Goal: Task Accomplishment & Management: Complete application form

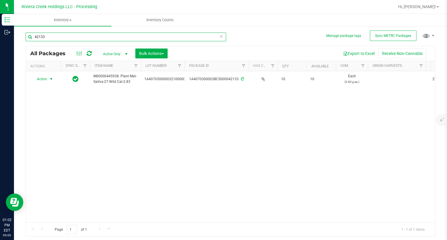
click at [160, 34] on input "42133" at bounding box center [126, 37] width 200 height 9
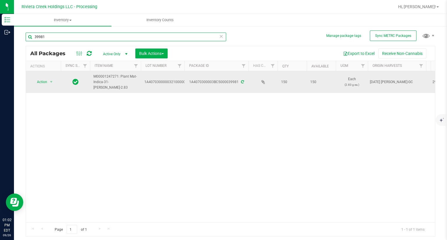
type input "39981"
click at [49, 84] on span "select" at bounding box center [51, 82] width 7 height 8
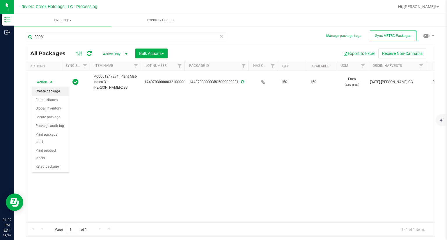
click at [50, 92] on li "Create package" at bounding box center [50, 91] width 37 height 9
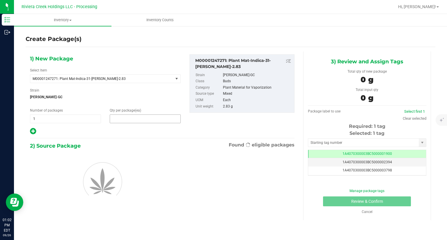
click at [126, 117] on span at bounding box center [145, 119] width 71 height 9
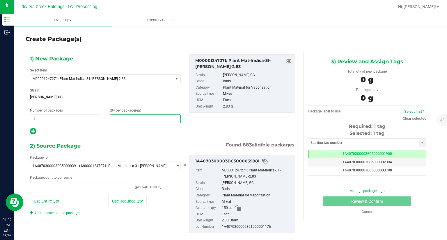
type input "0 ea"
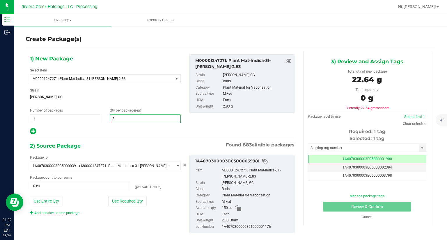
type input "80"
click at [142, 140] on div "1) New Package Select Item M00001247271: Plant Mat-Indica-31-[PERSON_NAME]-2.83…" at bounding box center [162, 148] width 273 height 194
click at [138, 200] on button "Use Required Qty" at bounding box center [127, 201] width 38 height 10
type input "80 ea"
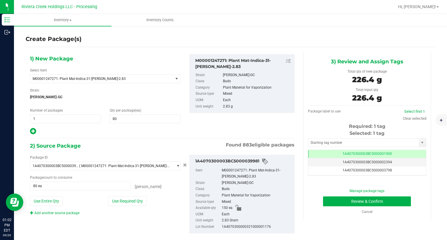
drag, startPoint x: 39, startPoint y: 132, endPoint x: 31, endPoint y: 131, distance: 7.7
click at [35, 131] on div at bounding box center [105, 132] width 151 height 8
click at [32, 131] on icon at bounding box center [33, 131] width 6 height 7
type input "80"
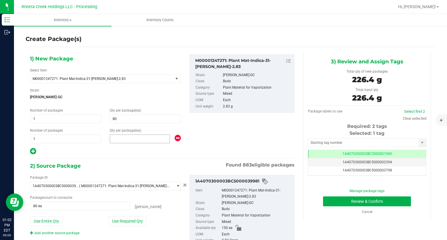
click at [139, 140] on span at bounding box center [140, 139] width 60 height 9
type input "1"
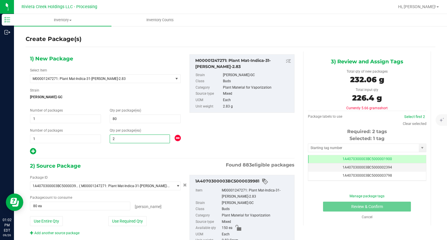
type input "20"
click at [121, 152] on div at bounding box center [105, 152] width 151 height 8
click at [137, 219] on button "Use Required Qty" at bounding box center [127, 221] width 38 height 10
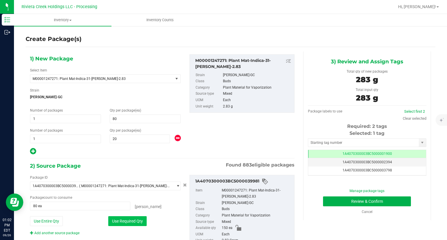
type input "100 ea"
click at [334, 145] on input "text" at bounding box center [363, 143] width 110 height 8
click at [333, 140] on input "text" at bounding box center [363, 143] width 110 height 8
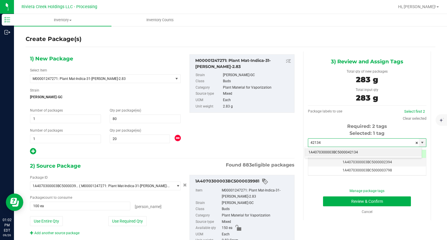
click at [333, 150] on li "1A4070300003BC5000042134" at bounding box center [363, 152] width 117 height 9
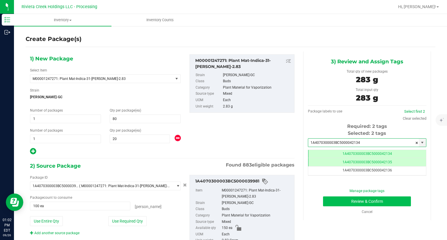
type input "1A4070300003BC5000042134"
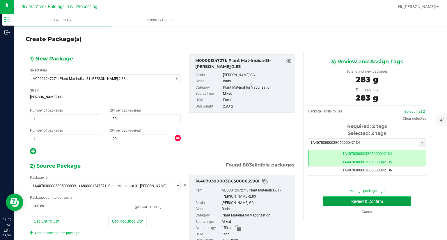
click at [330, 201] on button "Review & Confirm" at bounding box center [367, 202] width 88 height 10
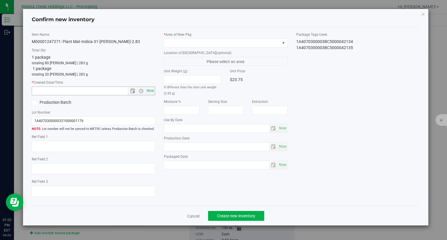
click at [152, 91] on span "Now" at bounding box center [150, 91] width 10 height 8
type input "[DATE] 1:02 PM"
click at [179, 44] on span at bounding box center [222, 43] width 116 height 8
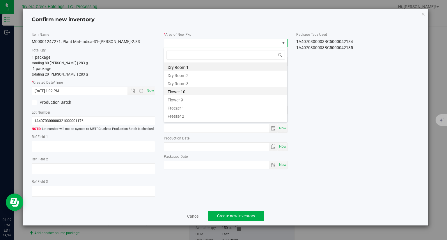
click at [176, 91] on li "Flower 10" at bounding box center [225, 91] width 123 height 8
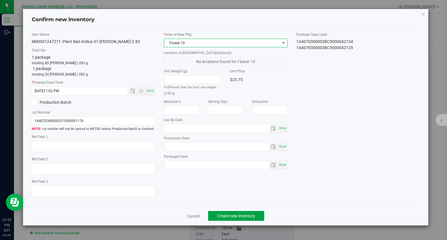
click at [246, 216] on span "Create new inventory" at bounding box center [236, 216] width 38 height 5
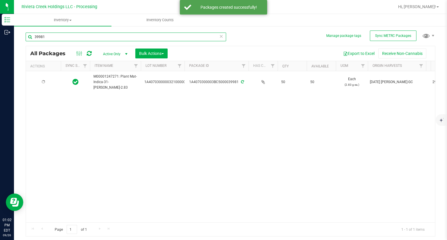
click at [57, 40] on input "39981" at bounding box center [126, 37] width 200 height 9
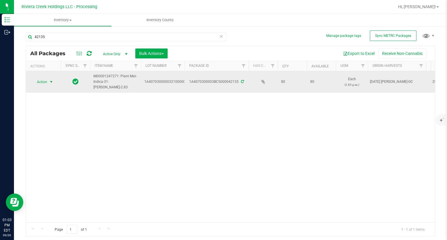
click at [43, 83] on span "Action" at bounding box center [40, 82] width 16 height 8
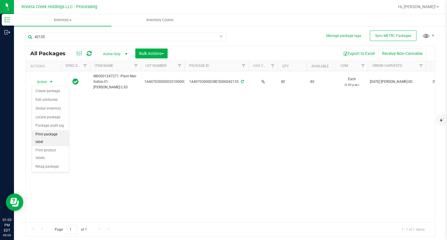
click at [63, 135] on li "Print package label" at bounding box center [50, 138] width 37 height 16
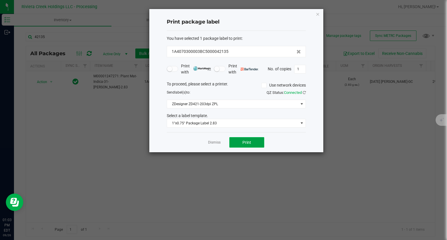
click at [249, 141] on span "Print" at bounding box center [246, 142] width 9 height 5
click at [249, 141] on span "Print" at bounding box center [249, 142] width 9 height 5
click at [316, 14] on icon "button" at bounding box center [317, 13] width 4 height 7
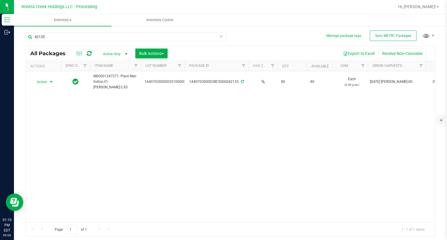
click at [193, 43] on div "42135" at bounding box center [126, 39] width 200 height 13
click at [194, 42] on div "42135" at bounding box center [126, 39] width 200 height 13
click at [194, 39] on input "42135" at bounding box center [126, 37] width 200 height 9
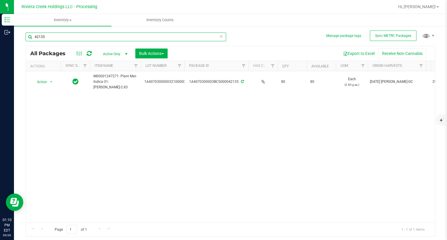
click at [194, 39] on input "42135" at bounding box center [126, 37] width 200 height 9
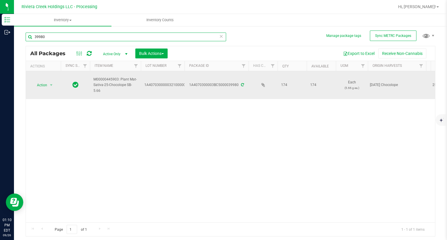
type input "39980"
click at [42, 79] on td "Action Action Create package Edit attributes Global inventory Locate package Pa…" at bounding box center [43, 85] width 35 height 28
click at [42, 82] on span "Action" at bounding box center [40, 85] width 16 height 8
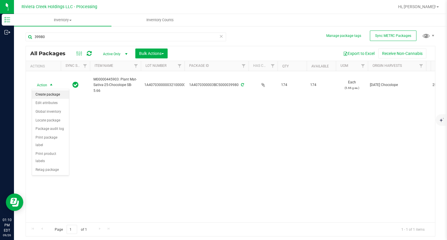
click at [47, 91] on li "Create package" at bounding box center [50, 94] width 37 height 9
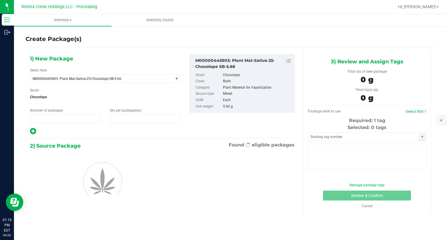
type input "1"
type input "0"
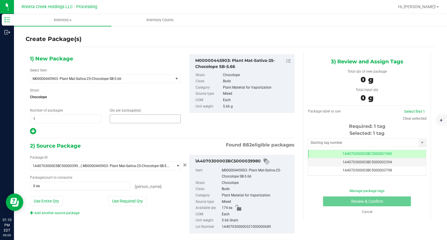
click at [137, 118] on span at bounding box center [145, 119] width 71 height 9
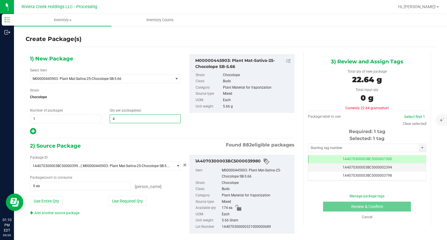
type input "40"
click at [142, 162] on span "1A4070300003BC5000039980 ( M00000445903: Plant Mat-Sativa-25-Chocolope SB-5.66 )" at bounding box center [101, 166] width 143 height 8
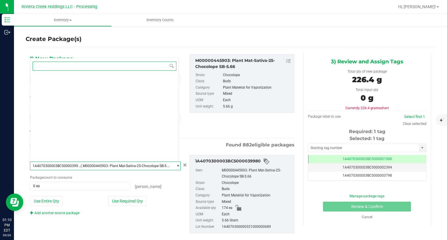
scroll to position [5203, 0]
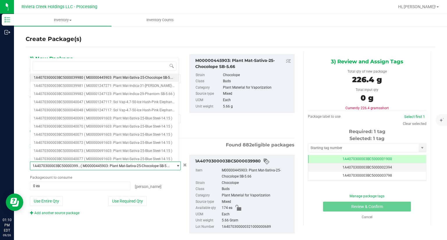
click at [167, 187] on div "[PERSON_NAME]" at bounding box center [155, 186] width 50 height 8
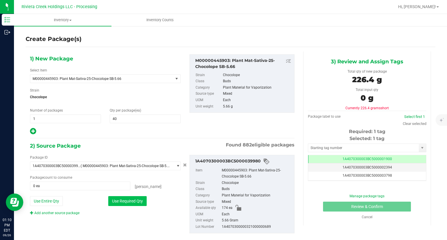
click at [137, 196] on button "Use Required Qty" at bounding box center [127, 201] width 38 height 10
type input "40 ea"
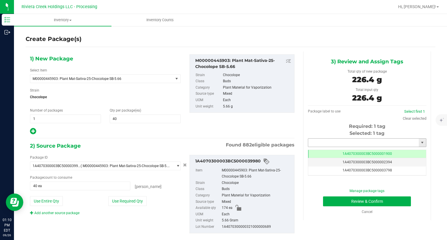
click at [309, 139] on input "text" at bounding box center [363, 143] width 110 height 8
click at [311, 146] on input "42136" at bounding box center [363, 143] width 110 height 8
click at [308, 147] on div "1A4070300003BC5000042136 No matching tags" at bounding box center [362, 152] width 117 height 11
click at [308, 149] on li "1A4070300003BC5000042136" at bounding box center [363, 152] width 117 height 9
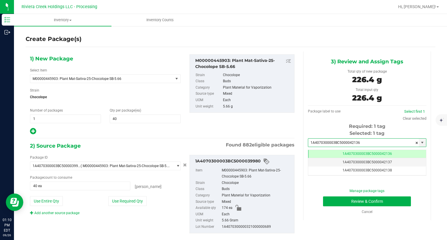
type input "1A4070300003BC5000042136"
click at [325, 196] on div "Manage package tags Review & Confirm Cancel" at bounding box center [367, 201] width 110 height 26
click at [325, 200] on button "Review & Confirm" at bounding box center [367, 202] width 88 height 10
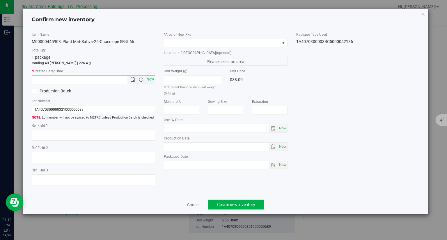
click at [152, 80] on span "Now" at bounding box center [150, 79] width 10 height 8
type input "[DATE] 1:10 PM"
click at [179, 43] on span at bounding box center [222, 43] width 116 height 8
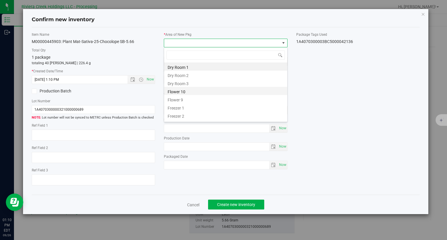
click at [184, 90] on li "Flower 10" at bounding box center [225, 91] width 123 height 8
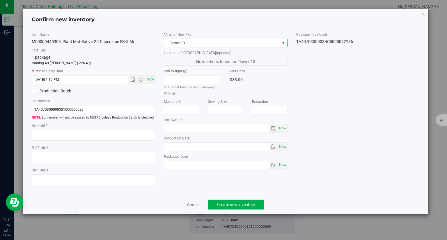
click at [236, 199] on div "Cancel Create new inventory" at bounding box center [226, 204] width 388 height 19
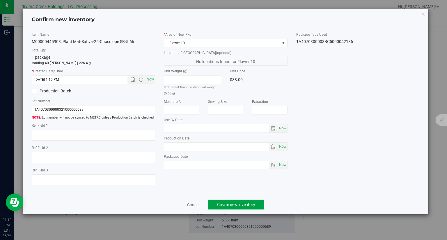
click at [238, 203] on span "Create new inventory" at bounding box center [236, 204] width 38 height 5
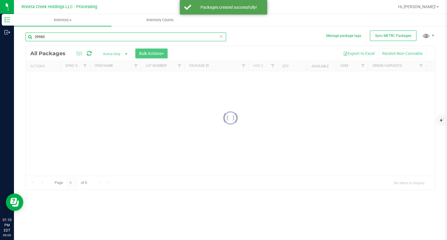
click at [74, 36] on input "39980" at bounding box center [126, 37] width 200 height 9
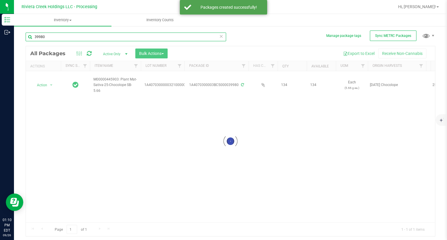
click at [74, 36] on input "39980" at bounding box center [126, 37] width 200 height 9
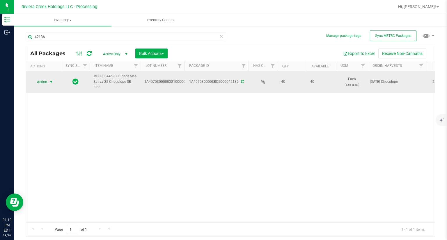
click at [42, 82] on span "Action" at bounding box center [40, 82] width 16 height 8
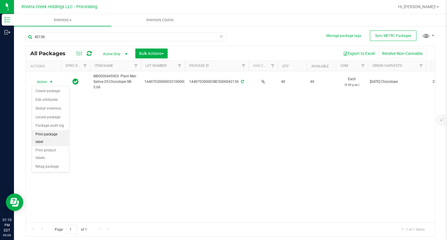
click at [63, 132] on li "Print package label" at bounding box center [50, 138] width 37 height 16
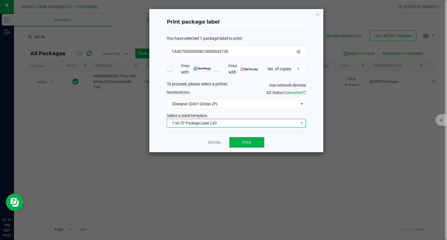
click at [228, 122] on span "1"x0.75" Package Label 2.83" at bounding box center [232, 123] width 131 height 8
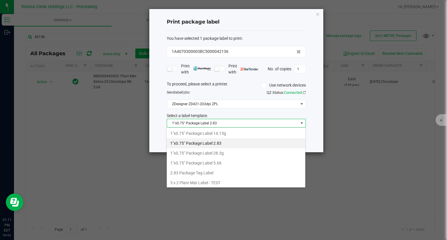
click at [223, 156] on li "1"x0.75" Package Label 28.3g" at bounding box center [236, 153] width 138 height 10
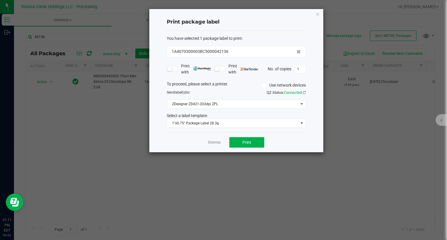
click at [184, 109] on div "To proceed, please select a printer. Use network devices Send label(s) to: QZ S…" at bounding box center [236, 104] width 139 height 47
drag, startPoint x: 187, startPoint y: 119, endPoint x: 188, endPoint y: 122, distance: 3.6
click at [187, 119] on span "1"x0.75" Package Label 28.3g" at bounding box center [236, 123] width 139 height 9
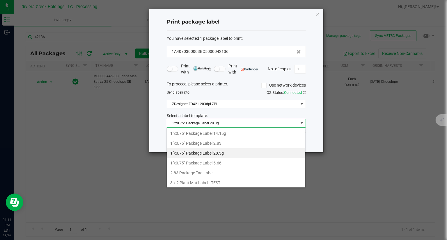
drag, startPoint x: 218, startPoint y: 161, endPoint x: 252, endPoint y: 152, distance: 34.4
click at [219, 161] on li "1"x0.75" Package Label 5.66" at bounding box center [236, 163] width 138 height 10
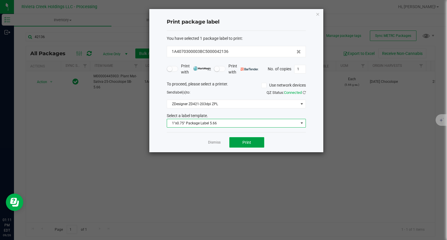
click at [257, 143] on button "Print" at bounding box center [246, 142] width 35 height 10
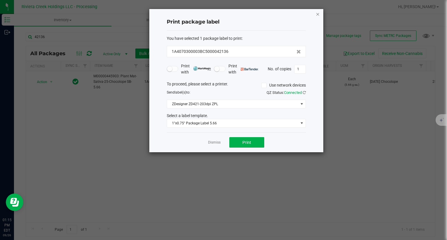
click at [316, 13] on icon "button" at bounding box center [317, 13] width 4 height 7
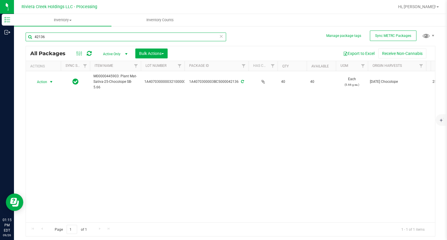
click at [81, 35] on input "42136" at bounding box center [126, 37] width 200 height 9
click at [80, 35] on input "42136" at bounding box center [126, 37] width 200 height 9
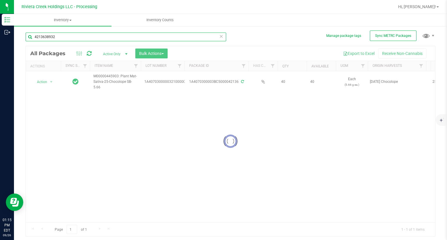
click at [43, 37] on input "4213638932" at bounding box center [126, 37] width 200 height 9
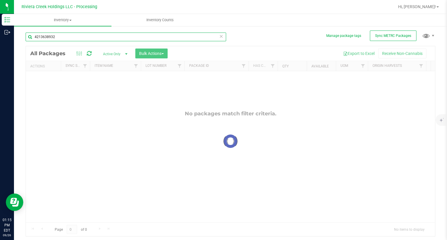
click at [43, 37] on input "4213638932" at bounding box center [126, 37] width 200 height 9
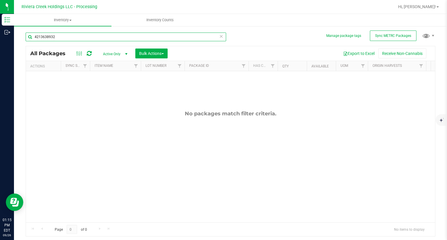
drag, startPoint x: 43, startPoint y: 37, endPoint x: 30, endPoint y: 36, distance: 13.1
click at [31, 36] on input "4213638932" at bounding box center [126, 37] width 200 height 9
click at [42, 39] on input "4213638932" at bounding box center [126, 37] width 200 height 9
drag, startPoint x: 44, startPoint y: 38, endPoint x: 28, endPoint y: 36, distance: 16.9
click at [28, 37] on input "4213638932" at bounding box center [126, 37] width 200 height 9
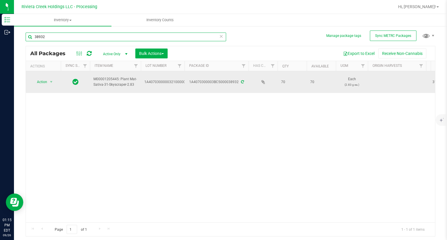
type input "38932"
click at [42, 82] on span "Action" at bounding box center [40, 82] width 16 height 8
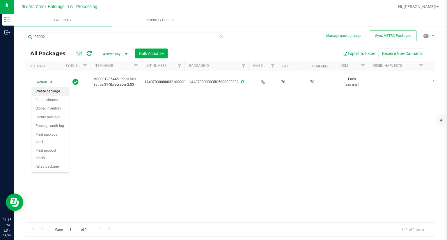
click at [47, 90] on li "Create package" at bounding box center [50, 91] width 37 height 9
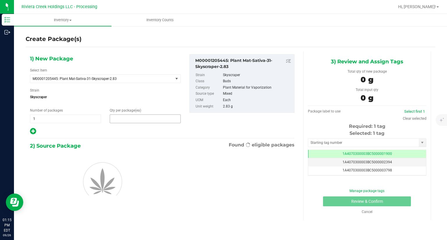
click at [162, 121] on span at bounding box center [145, 119] width 71 height 9
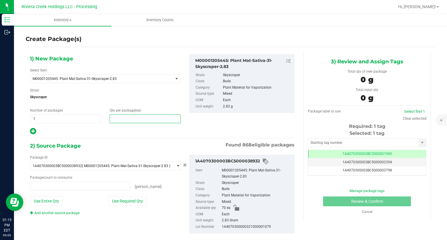
type input "0 ea"
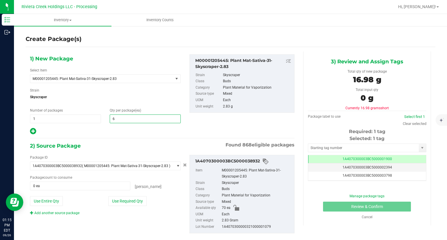
type input "60"
click at [150, 136] on div "1) New Package Select Item M00001205445: Plant Mat-Sativa-31-Skyscraper-2.83 M0…" at bounding box center [162, 148] width 273 height 194
click at [135, 201] on button "Use Required Qty" at bounding box center [127, 201] width 38 height 10
type input "60 ea"
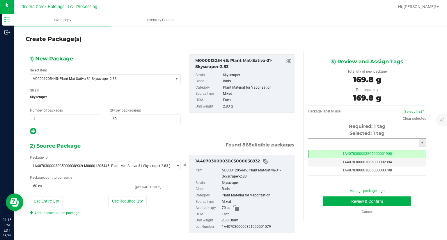
click at [328, 144] on input "text" at bounding box center [363, 143] width 110 height 8
click at [344, 149] on li "1A4070300003BC5000042137" at bounding box center [363, 152] width 117 height 9
type input "1A4070300003BC5000042137"
click at [327, 201] on button "Review & Confirm" at bounding box center [367, 202] width 88 height 10
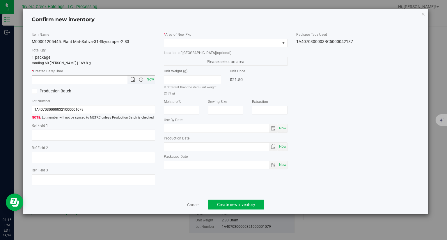
click at [150, 79] on span "Now" at bounding box center [150, 79] width 10 height 8
type input "[DATE] 1:15 PM"
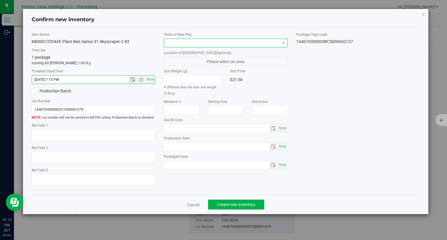
click at [187, 47] on span at bounding box center [226, 43] width 124 height 9
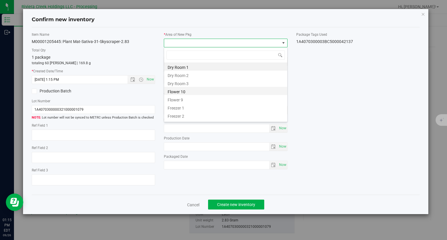
click at [178, 91] on li "Flower 10" at bounding box center [225, 91] width 123 height 8
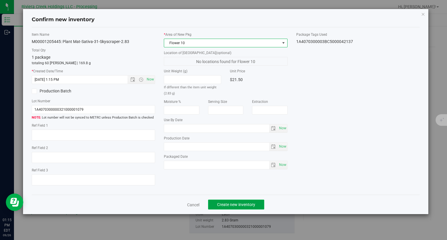
click at [257, 204] on button "Create new inventory" at bounding box center [236, 205] width 56 height 10
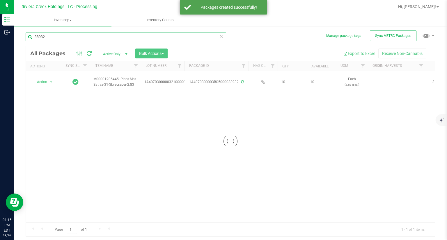
click at [66, 39] on input "38932" at bounding box center [126, 37] width 200 height 9
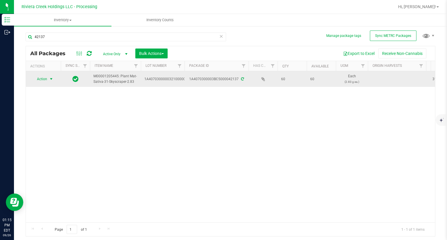
click at [44, 80] on span "Action" at bounding box center [40, 79] width 16 height 8
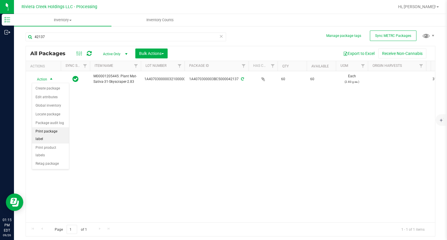
click at [58, 132] on li "Print package label" at bounding box center [50, 135] width 37 height 16
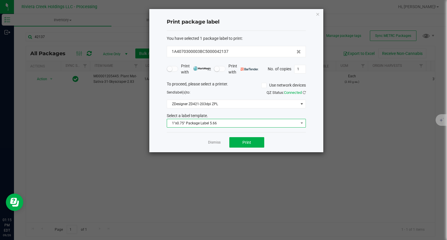
click at [214, 121] on span "1"x0.75" Package Label 5.66" at bounding box center [232, 123] width 131 height 8
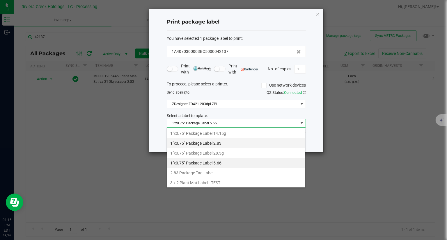
click at [216, 145] on li "1"x0.75" Package Label 2.83" at bounding box center [236, 143] width 138 height 10
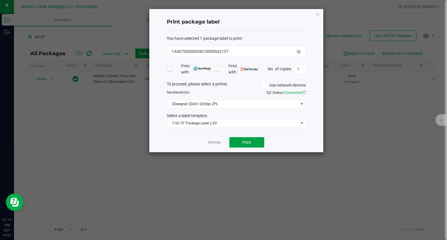
click at [254, 142] on button "Print" at bounding box center [246, 142] width 35 height 10
click at [315, 15] on icon "button" at bounding box center [317, 13] width 4 height 7
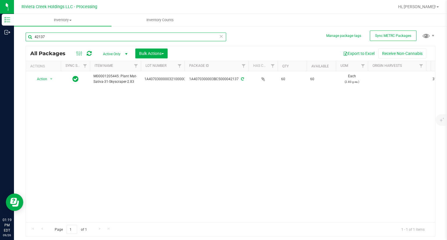
click at [75, 37] on input "42137" at bounding box center [126, 37] width 200 height 9
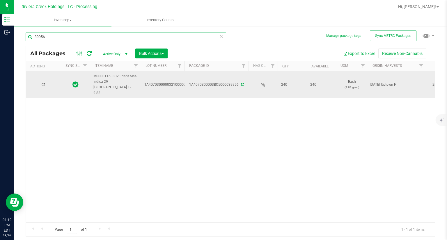
type input "39956"
click at [47, 83] on span "Action" at bounding box center [40, 85] width 16 height 8
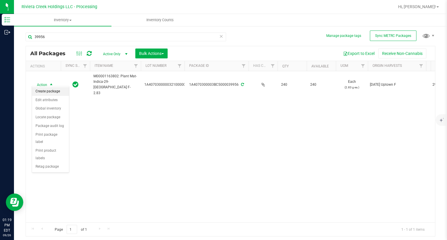
click at [47, 88] on li "Create package" at bounding box center [50, 91] width 37 height 9
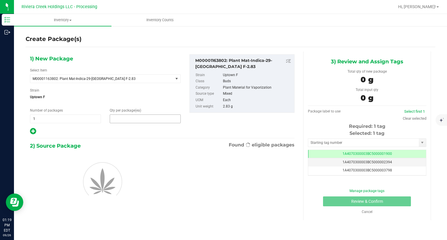
click at [142, 120] on span at bounding box center [145, 119] width 71 height 9
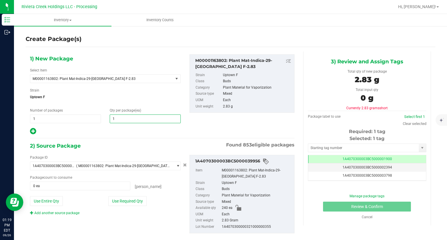
type input "10"
click at [122, 140] on div "1) New Package Select Item M00001163802: Plant Mat-Indica-29-[GEOGRAPHIC_DATA] …" at bounding box center [162, 148] width 273 height 194
click at [136, 199] on button "Use Required Qty" at bounding box center [127, 201] width 38 height 10
type input "10 ea"
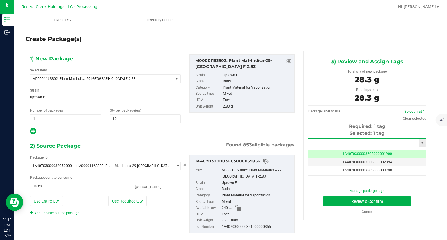
click at [338, 140] on input "text" at bounding box center [363, 143] width 110 height 8
click at [321, 154] on li "1A4070300003BC5000042138" at bounding box center [363, 152] width 117 height 9
type input "1A4070300003BC5000042138"
click at [342, 202] on button "Review & Confirm" at bounding box center [367, 202] width 88 height 10
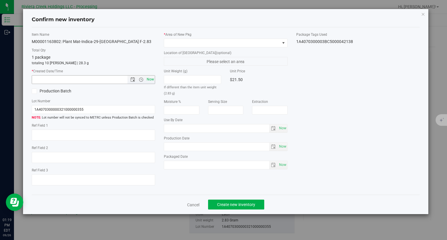
click at [152, 79] on span "Now" at bounding box center [150, 79] width 10 height 8
type input "[DATE] 1:19 PM"
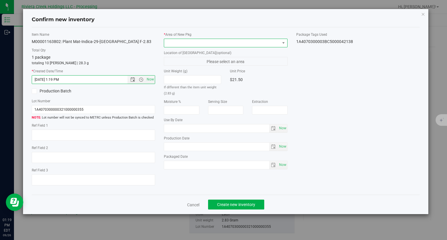
click at [173, 47] on span at bounding box center [222, 43] width 116 height 8
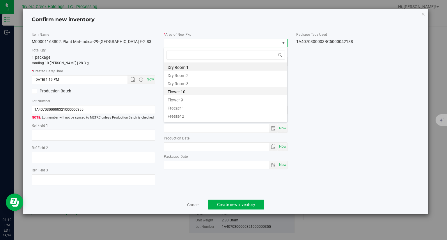
click at [183, 92] on li "Flower 10" at bounding box center [225, 91] width 123 height 8
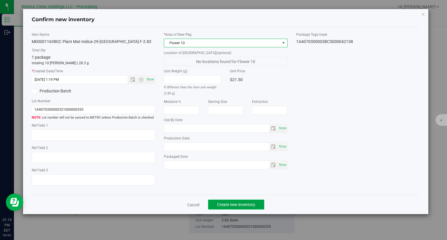
click at [242, 207] on button "Create new inventory" at bounding box center [236, 205] width 56 height 10
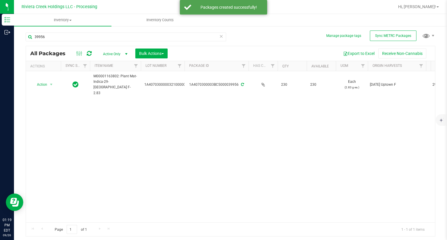
click at [77, 42] on div "39956" at bounding box center [126, 39] width 200 height 13
click at [76, 38] on input "39956" at bounding box center [126, 37] width 200 height 9
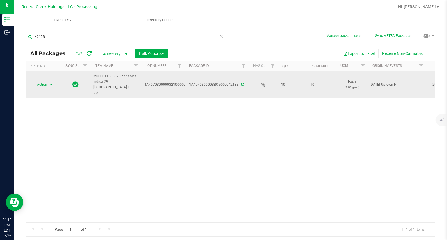
click at [40, 81] on span "Action" at bounding box center [40, 85] width 16 height 8
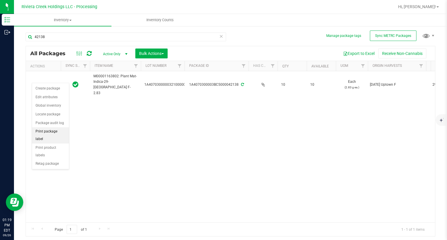
click at [58, 132] on li "Print package label" at bounding box center [50, 135] width 37 height 16
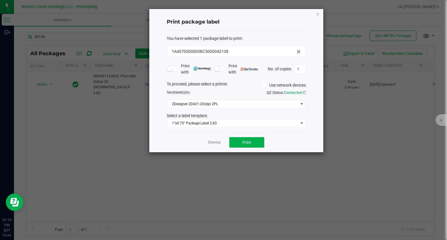
click at [261, 148] on div "Dismiss Print" at bounding box center [236, 142] width 139 height 20
click at [257, 144] on button "Print" at bounding box center [246, 142] width 35 height 10
click at [316, 14] on icon "button" at bounding box center [317, 13] width 4 height 7
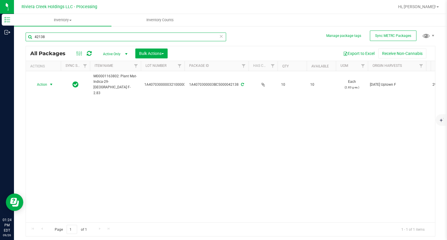
click at [93, 36] on input "42138" at bounding box center [126, 37] width 200 height 9
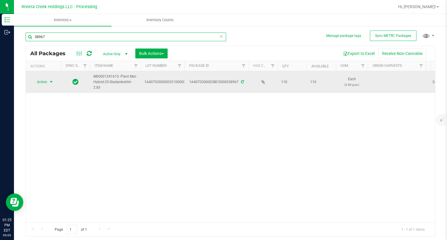
type input "38967"
click at [50, 83] on span "select" at bounding box center [51, 82] width 5 height 5
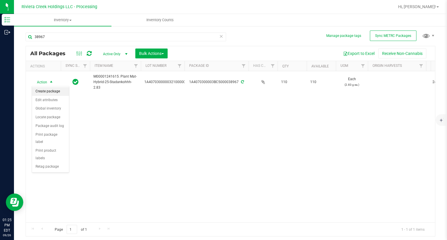
click at [48, 91] on li "Create package" at bounding box center [50, 91] width 37 height 9
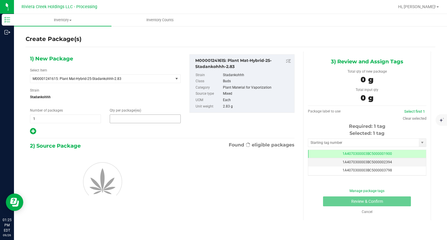
click at [121, 118] on span at bounding box center [145, 119] width 71 height 9
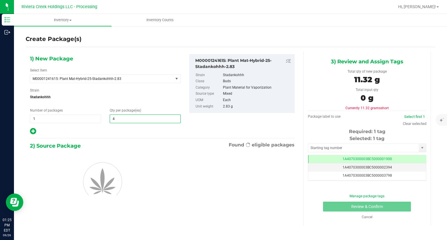
type input "40"
click at [192, 138] on hr at bounding box center [162, 138] width 264 height 1
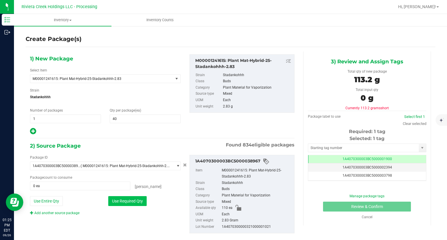
click at [134, 202] on button "Use Required Qty" at bounding box center [127, 201] width 38 height 10
type input "40 ea"
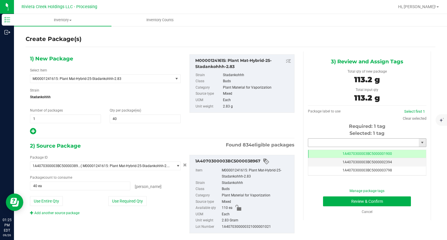
click at [345, 145] on input "text" at bounding box center [363, 143] width 110 height 8
click at [350, 152] on li "1A4070300003BC5000042139" at bounding box center [363, 152] width 117 height 9
type input "1A4070300003BC5000042139"
click at [327, 202] on button "Review & Confirm" at bounding box center [367, 202] width 88 height 10
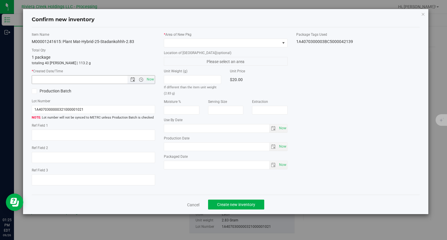
drag, startPoint x: 152, startPoint y: 78, endPoint x: 159, endPoint y: 75, distance: 7.9
click at [152, 78] on span "Now" at bounding box center [150, 79] width 10 height 8
type input "[DATE] 1:25 PM"
click at [181, 49] on div "* Area of [GEOGRAPHIC_DATA] Location of [GEOGRAPHIC_DATA] (optional) Please sel…" at bounding box center [225, 102] width 132 height 140
click at [178, 46] on span at bounding box center [222, 43] width 116 height 8
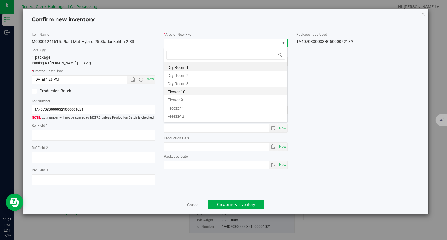
click at [181, 90] on li "Flower 10" at bounding box center [225, 91] width 123 height 8
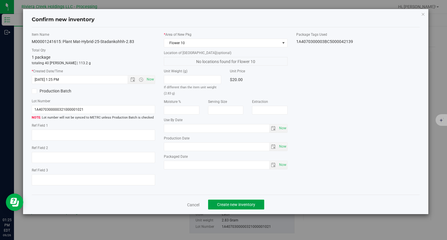
click at [250, 201] on button "Create new inventory" at bounding box center [236, 205] width 56 height 10
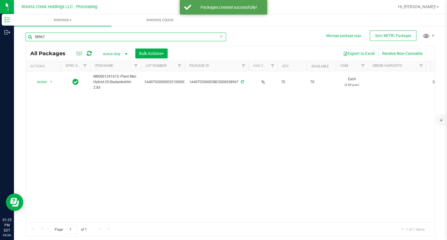
click at [47, 37] on input "38967" at bounding box center [126, 37] width 200 height 9
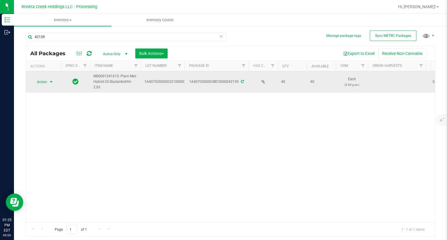
click at [50, 82] on span "select" at bounding box center [51, 82] width 5 height 5
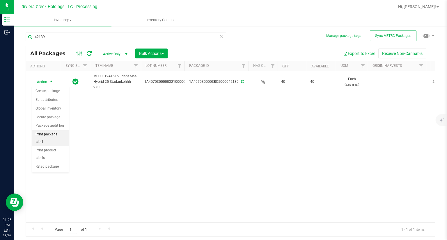
click at [64, 135] on li "Print package label" at bounding box center [50, 138] width 37 height 16
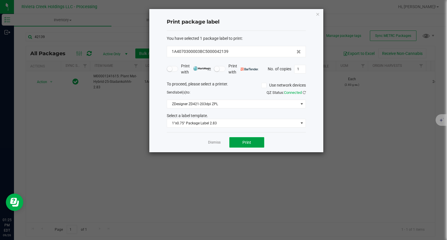
click at [261, 141] on button "Print" at bounding box center [246, 142] width 35 height 10
click at [317, 15] on icon "button" at bounding box center [317, 13] width 4 height 7
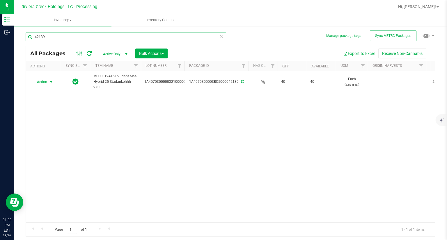
click at [110, 37] on input "42139" at bounding box center [126, 37] width 200 height 9
type input "4"
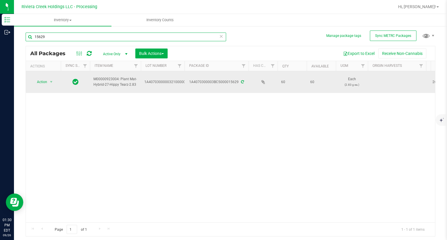
type input "15629"
click at [51, 86] on div "Action Action Create package Edit attributes Global inventory Locate package Pa…" at bounding box center [43, 82] width 28 height 8
click at [51, 83] on span "select" at bounding box center [51, 82] width 5 height 5
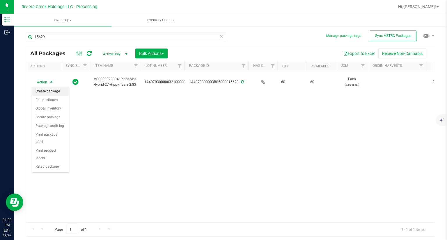
click at [51, 90] on li "Create package" at bounding box center [50, 91] width 37 height 9
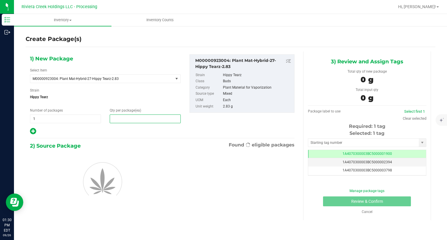
click at [132, 117] on span at bounding box center [145, 119] width 71 height 9
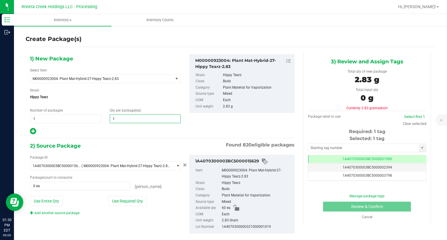
type input "10"
drag, startPoint x: 116, startPoint y: 133, endPoint x: 118, endPoint y: 138, distance: 6.2
click at [116, 133] on div at bounding box center [105, 132] width 151 height 8
click at [140, 203] on button "Use Required Qty" at bounding box center [127, 201] width 38 height 10
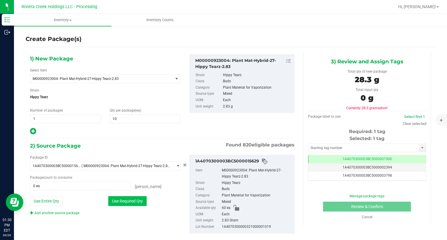
type input "10 ea"
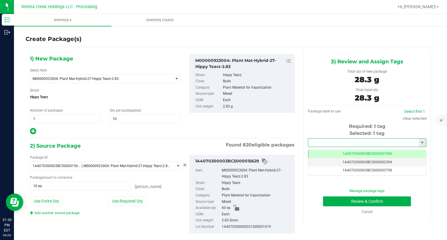
click at [366, 140] on input "text" at bounding box center [363, 143] width 110 height 8
click at [358, 149] on li "1A4070300003BC5000042140" at bounding box center [363, 152] width 117 height 9
type input "1A4070300003BC5000042140"
click at [333, 203] on button "Review & Confirm" at bounding box center [367, 202] width 88 height 10
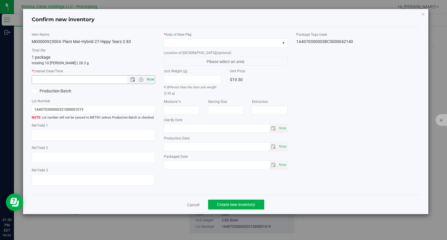
click at [151, 79] on span "Now" at bounding box center [150, 79] width 10 height 8
type input "[DATE] 1:30 PM"
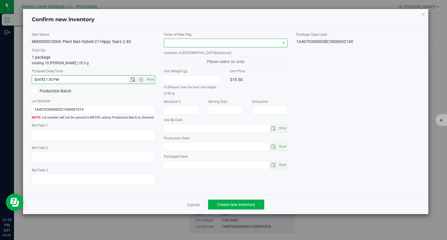
click at [187, 42] on span at bounding box center [222, 43] width 116 height 8
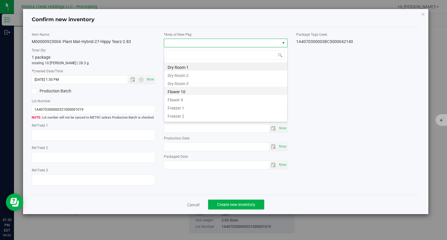
click at [189, 90] on li "Flower 10" at bounding box center [225, 91] width 123 height 8
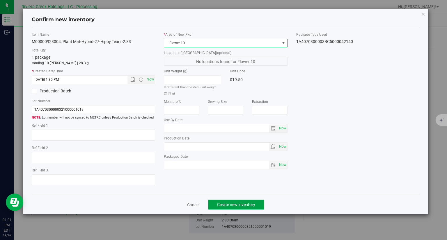
click at [254, 207] on button "Create new inventory" at bounding box center [236, 205] width 56 height 10
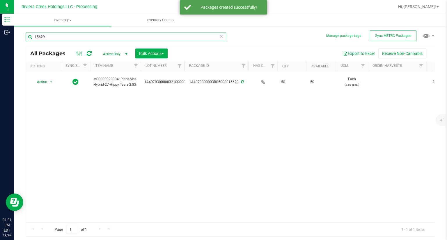
click at [66, 40] on input "15629" at bounding box center [126, 37] width 200 height 9
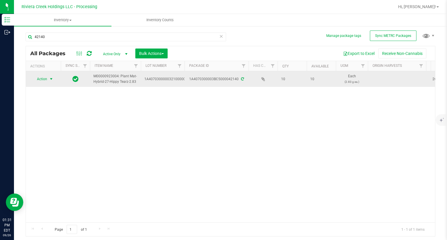
click at [52, 79] on span "select" at bounding box center [51, 79] width 5 height 5
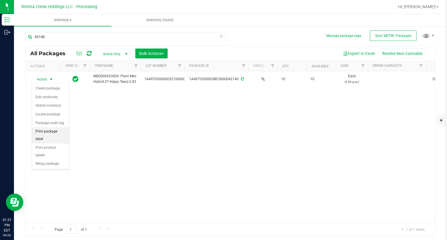
click at [63, 131] on li "Print package label" at bounding box center [50, 135] width 37 height 16
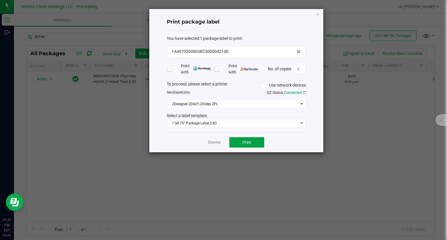
click at [258, 145] on button "Print" at bounding box center [246, 142] width 35 height 10
click at [315, 12] on icon "button" at bounding box center [317, 13] width 4 height 7
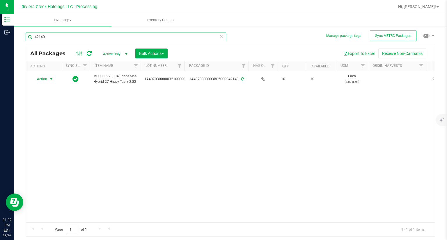
click at [139, 36] on input "42140" at bounding box center [126, 37] width 200 height 9
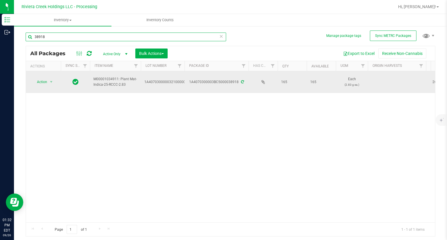
type input "38918"
click at [46, 82] on span "Action" at bounding box center [40, 82] width 16 height 8
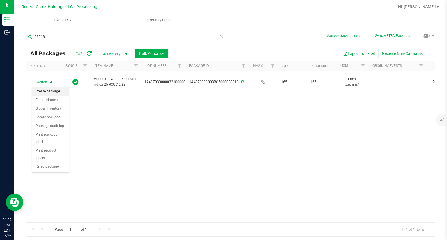
click at [57, 89] on li "Create package" at bounding box center [50, 91] width 37 height 9
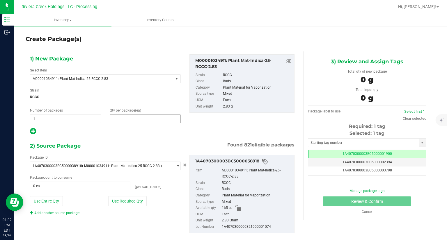
click at [135, 120] on span at bounding box center [145, 119] width 71 height 9
type input "10"
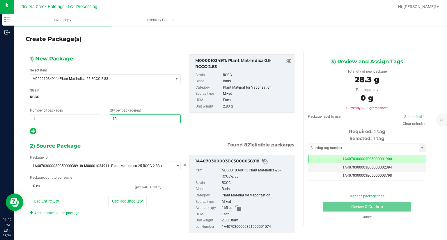
type input "10"
click at [101, 134] on div at bounding box center [105, 132] width 151 height 8
click at [135, 195] on div "Package ID 1A4070300003BC5000038918 ( M00001034911: Plant Mat-Indica-25-RCCC-2.…" at bounding box center [105, 185] width 159 height 61
click at [134, 200] on button "Use Required Qty" at bounding box center [127, 201] width 38 height 10
type input "10 ea"
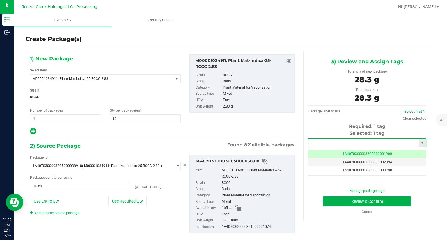
click at [320, 145] on input "text" at bounding box center [363, 143] width 110 height 8
click at [316, 148] on li "1A4070300003BC5000042141" at bounding box center [363, 152] width 117 height 9
type input "1A4070300003BC5000042141"
click at [334, 203] on button "Review & Confirm" at bounding box center [367, 202] width 88 height 10
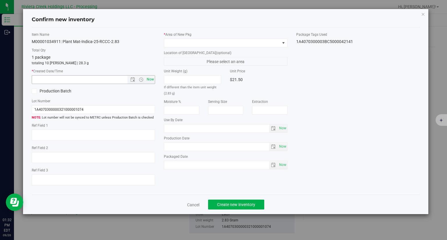
click at [152, 81] on span "Now" at bounding box center [150, 79] width 10 height 8
type input "[DATE] 1:32 PM"
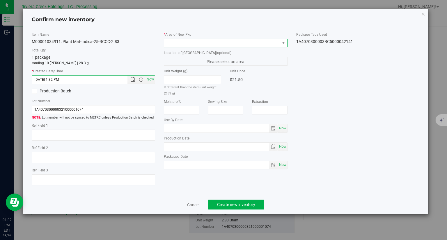
click at [187, 42] on span at bounding box center [222, 43] width 116 height 8
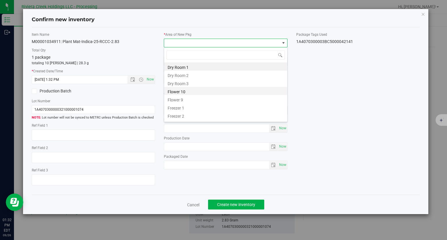
click at [193, 92] on li "Flower 10" at bounding box center [225, 91] width 123 height 8
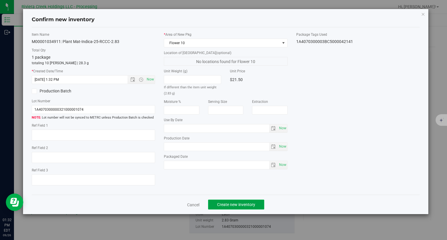
click at [257, 206] on button "Create new inventory" at bounding box center [236, 205] width 56 height 10
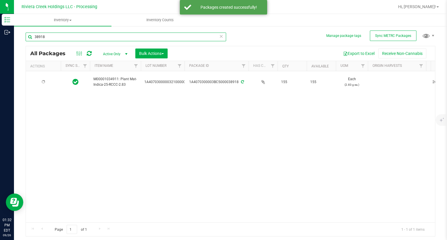
click at [49, 35] on input "38918" at bounding box center [126, 37] width 200 height 9
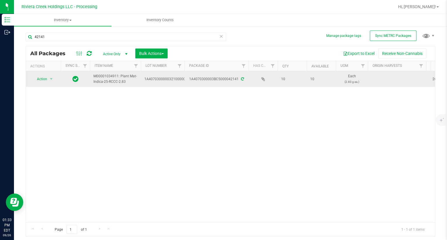
click at [45, 83] on td "Action Action Create package Edit attributes Global inventory Locate package Pa…" at bounding box center [43, 79] width 35 height 16
click at [39, 76] on span "Action" at bounding box center [40, 79] width 16 height 8
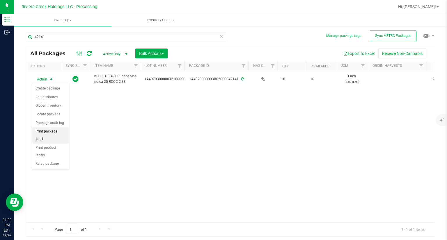
click at [60, 133] on li "Print package label" at bounding box center [50, 135] width 37 height 16
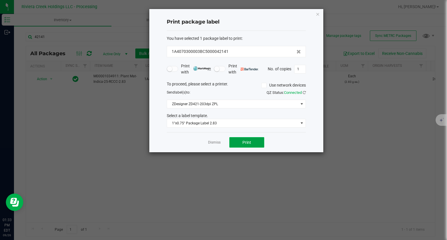
click at [249, 143] on span "Print" at bounding box center [246, 142] width 9 height 5
click at [318, 15] on icon "button" at bounding box center [317, 13] width 4 height 7
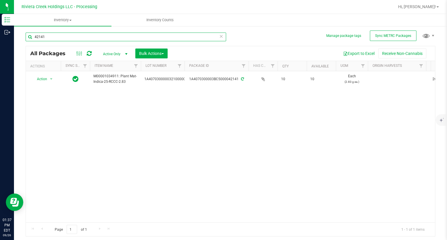
click at [74, 36] on input "42141" at bounding box center [126, 37] width 200 height 9
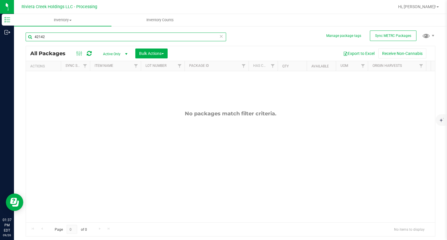
click at [46, 38] on input "42142" at bounding box center [126, 37] width 200 height 9
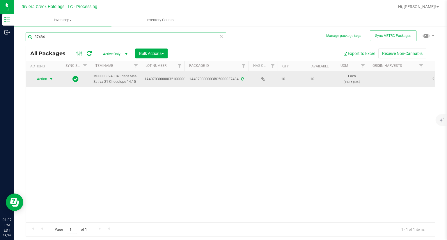
type input "37484"
click at [51, 79] on span "select" at bounding box center [51, 79] width 5 height 5
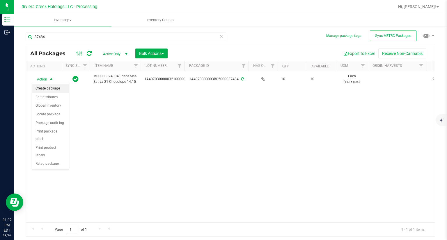
click at [53, 86] on li "Create package" at bounding box center [50, 88] width 37 height 9
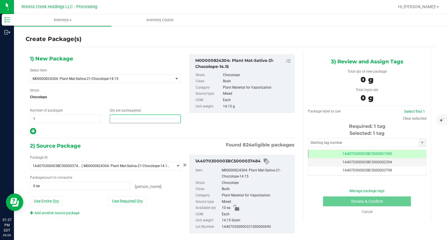
click at [125, 117] on span at bounding box center [145, 119] width 71 height 9
type input "5"
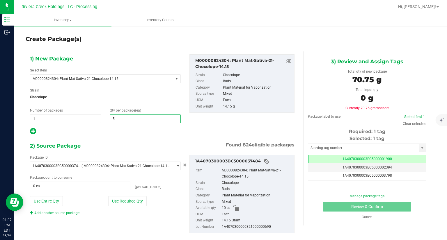
type input "5"
click at [114, 133] on div at bounding box center [105, 132] width 151 height 8
click at [136, 203] on button "Use Required Qty" at bounding box center [127, 201] width 38 height 10
type input "5 ea"
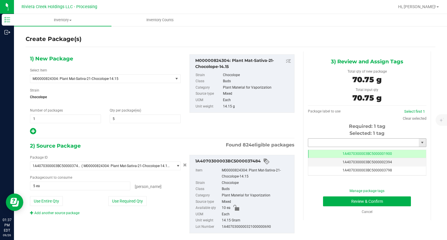
click at [336, 145] on input "text" at bounding box center [363, 143] width 110 height 8
click at [323, 154] on li "1A4070300003BC5000042142" at bounding box center [363, 152] width 117 height 9
type input "1A4070300003BC5000042142"
click at [328, 203] on button "Review & Confirm" at bounding box center [367, 202] width 88 height 10
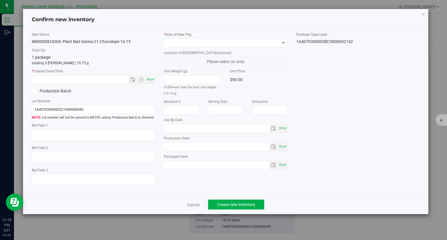
click at [155, 80] on div "Item Name M00000824304: Plant Mat-Sativa-21-Chocolope-14.15 Total Qty 1 package…" at bounding box center [93, 111] width 132 height 158
click at [152, 80] on span "Now" at bounding box center [150, 79] width 10 height 8
type input "[DATE] 1:38 PM"
click at [182, 47] on div "* Area of [GEOGRAPHIC_DATA] Location of [GEOGRAPHIC_DATA] (optional) Please sel…" at bounding box center [225, 102] width 132 height 140
click at [182, 45] on span at bounding box center [222, 43] width 116 height 8
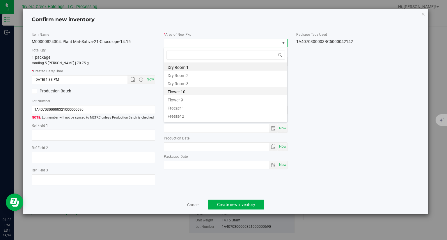
click at [178, 90] on li "Flower 10" at bounding box center [225, 91] width 123 height 8
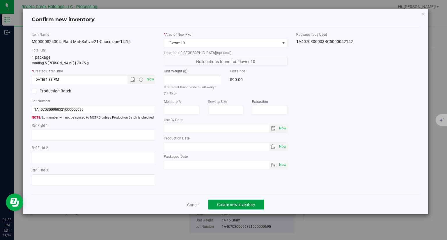
click at [255, 207] on button "Create new inventory" at bounding box center [236, 205] width 56 height 10
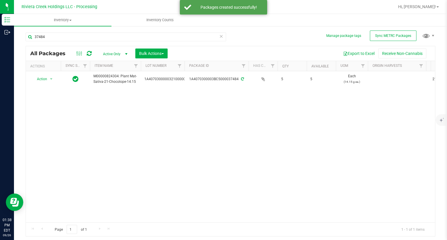
click at [68, 42] on div "37484" at bounding box center [126, 39] width 200 height 13
click at [68, 39] on input "37484" at bounding box center [126, 37] width 200 height 9
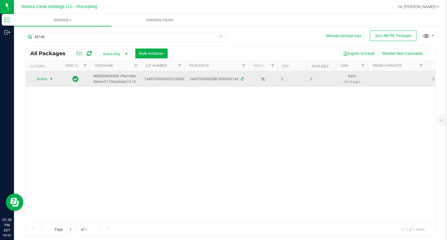
click at [43, 78] on span "Action" at bounding box center [40, 79] width 16 height 8
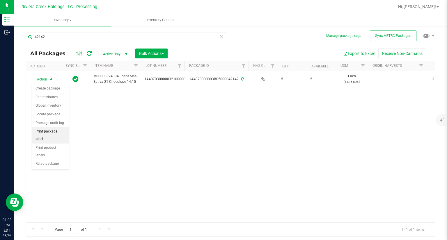
click at [61, 132] on li "Print package label" at bounding box center [50, 135] width 37 height 16
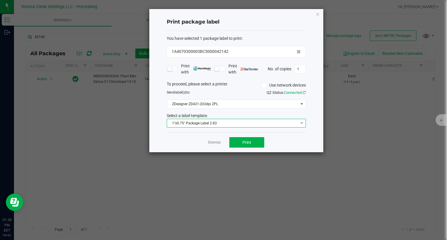
click at [197, 124] on span "1"x0.75" Package Label 2.83" at bounding box center [232, 123] width 131 height 8
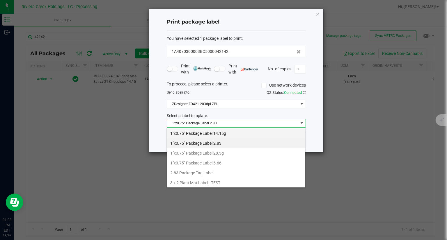
click at [223, 136] on li "1"x0.75" Package Label 14.15g" at bounding box center [236, 134] width 138 height 10
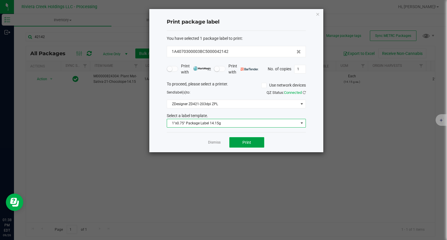
click at [246, 140] on span "Print" at bounding box center [246, 142] width 9 height 5
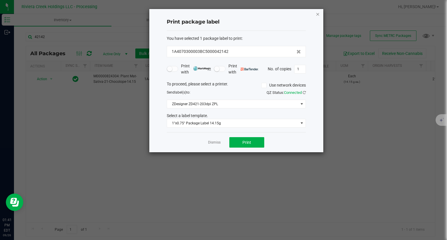
click at [317, 14] on icon "button" at bounding box center [317, 13] width 4 height 7
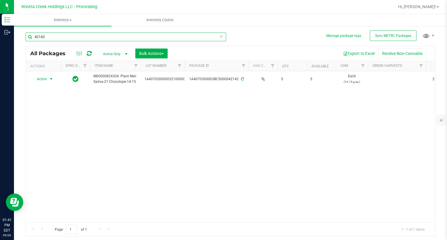
click at [113, 37] on input "42142" at bounding box center [126, 37] width 200 height 9
type input "40694"
click at [46, 78] on span "Action" at bounding box center [40, 79] width 16 height 8
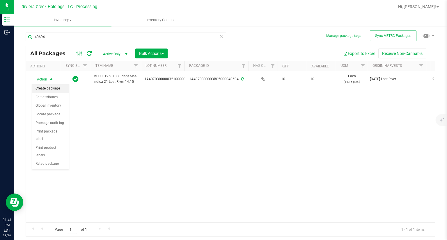
click at [49, 88] on li "Create package" at bounding box center [50, 88] width 37 height 9
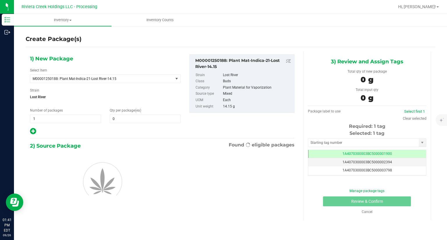
click at [137, 123] on div "1) New Package Select Item M00001250188: Plant Mat-Indica-21-Lost River-14.15 M…" at bounding box center [105, 94] width 159 height 81
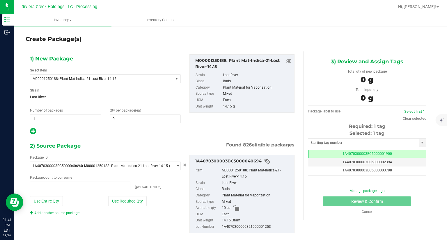
type input "0 ea"
click at [136, 119] on span at bounding box center [145, 119] width 71 height 9
type input "5"
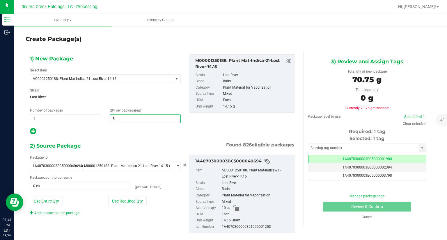
type input "5"
click at [120, 137] on div "1) New Package Select Item M00001250188: Plant Mat-Indica-21-Lost River-14.15 M…" at bounding box center [162, 148] width 273 height 194
click at [143, 199] on button "Use Required Qty" at bounding box center [127, 201] width 38 height 10
type input "5 ea"
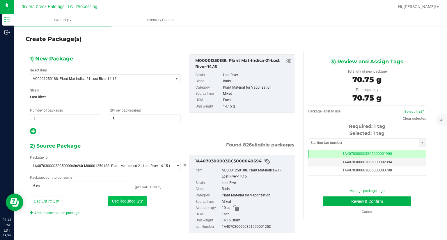
click at [143, 200] on button "Use Required Qty" at bounding box center [127, 201] width 38 height 10
click at [334, 141] on input "text" at bounding box center [363, 143] width 110 height 8
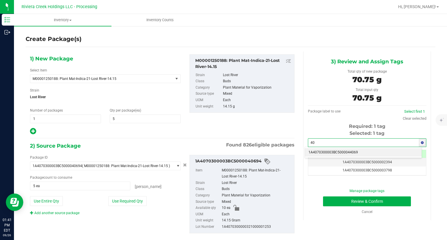
type input "4"
click at [327, 153] on li "1A4070300003BC5000042143" at bounding box center [363, 152] width 117 height 9
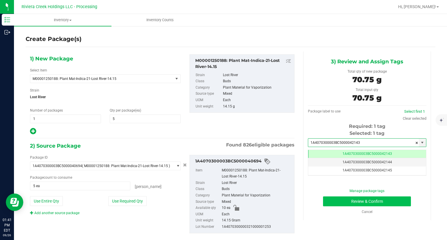
type input "1A4070300003BC5000042143"
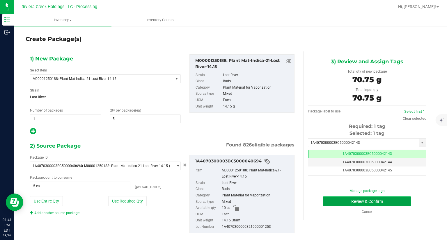
click at [334, 203] on button "Review & Confirm" at bounding box center [367, 202] width 88 height 10
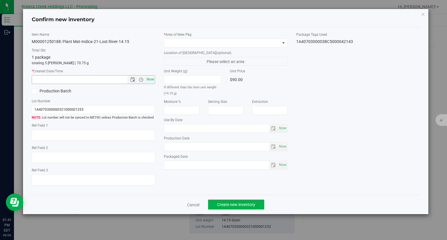
click at [153, 79] on span "Now" at bounding box center [150, 79] width 10 height 8
type input "[DATE] 1:41 PM"
click at [185, 47] on div "* Area of [GEOGRAPHIC_DATA] Location of [GEOGRAPHIC_DATA] (optional) Please sel…" at bounding box center [225, 102] width 132 height 140
click at [185, 44] on span at bounding box center [222, 43] width 116 height 8
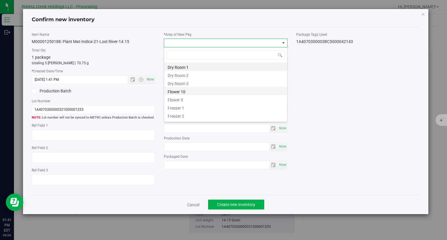
click at [179, 91] on li "Flower 10" at bounding box center [225, 91] width 123 height 8
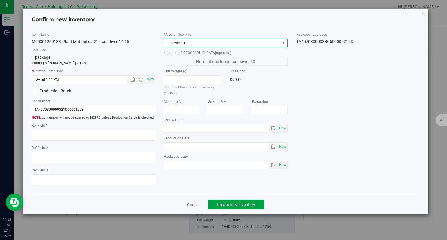
click at [247, 205] on span "Create new inventory" at bounding box center [236, 204] width 38 height 5
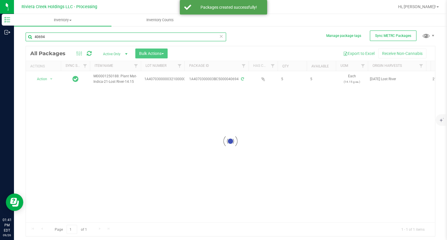
click at [73, 39] on input "40694" at bounding box center [126, 37] width 200 height 9
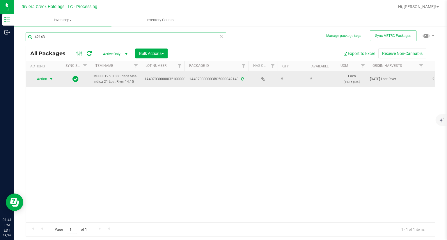
type input "42143"
click at [48, 77] on span "select" at bounding box center [51, 79] width 7 height 8
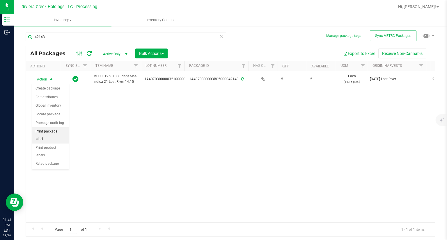
click at [58, 132] on li "Print package label" at bounding box center [50, 135] width 37 height 16
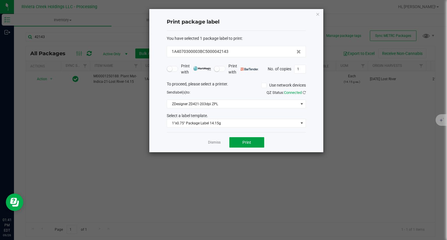
click at [258, 144] on button "Print" at bounding box center [246, 142] width 35 height 10
